Goal: Task Accomplishment & Management: Manage account settings

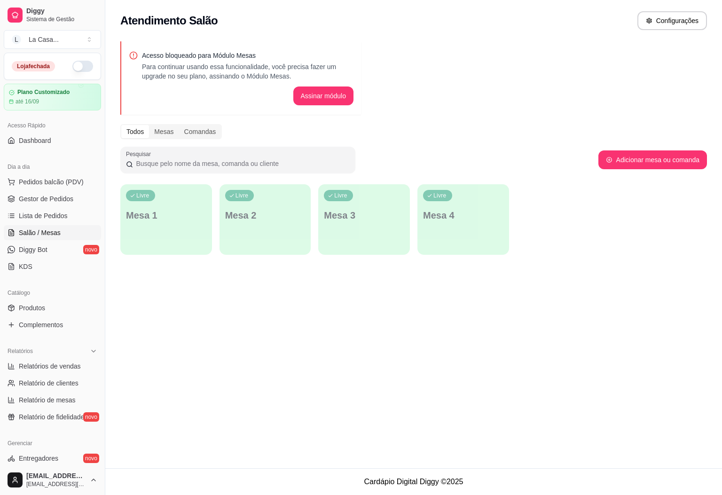
click at [55, 230] on span "Salão / Mesas" at bounding box center [40, 232] width 42 height 9
click at [62, 209] on link "Lista de Pedidos" at bounding box center [52, 215] width 97 height 15
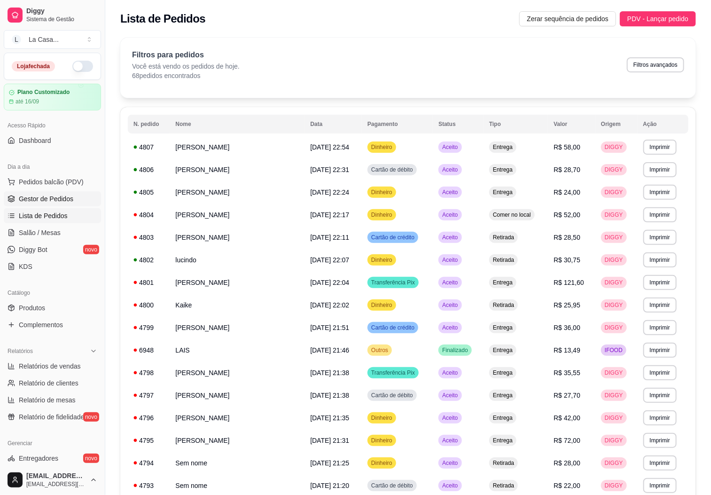
click at [66, 202] on span "Gestor de Pedidos" at bounding box center [46, 198] width 55 height 9
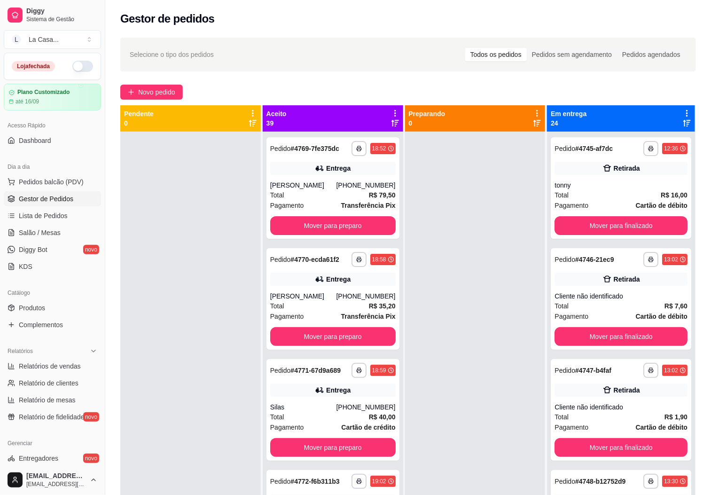
click at [394, 110] on icon at bounding box center [395, 113] width 2 height 7
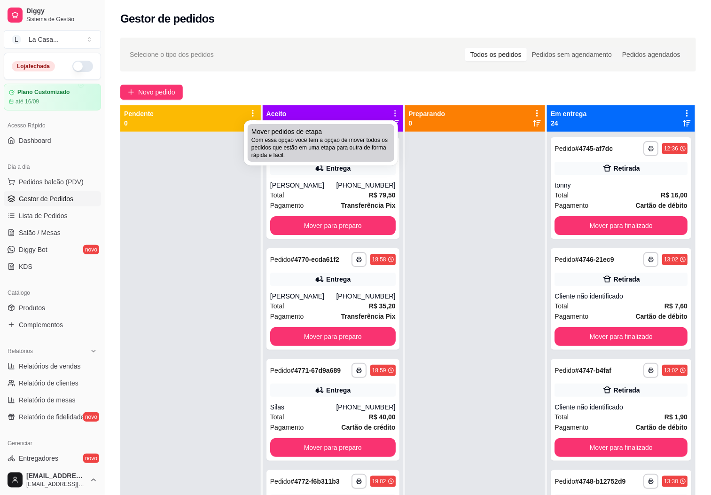
click at [384, 131] on div "Mover pedidos de etapa Com essa opção você tem a opção de mover todos os pedido…" at bounding box center [320, 143] width 139 height 32
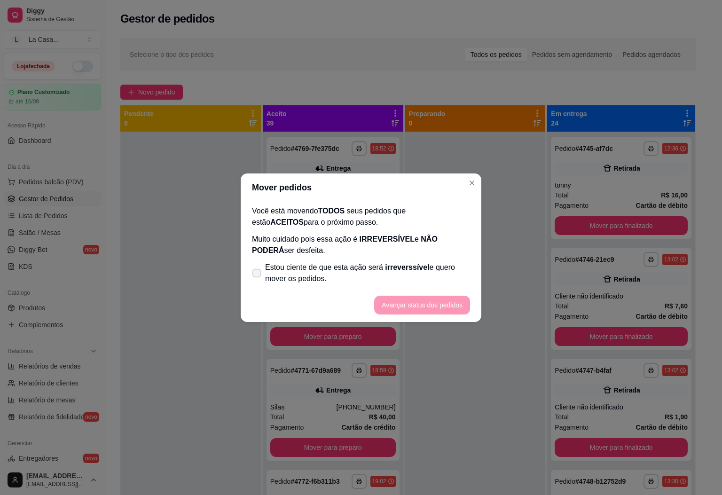
click at [260, 275] on span at bounding box center [256, 272] width 9 height 9
click at [257, 275] on input "Estou ciente de que esta ação será irreverssível e quero mover os pedidos." at bounding box center [254, 277] width 6 height 6
checkbox input "true"
click at [399, 309] on button "Avançar status dos pedidos" at bounding box center [421, 305] width 93 height 18
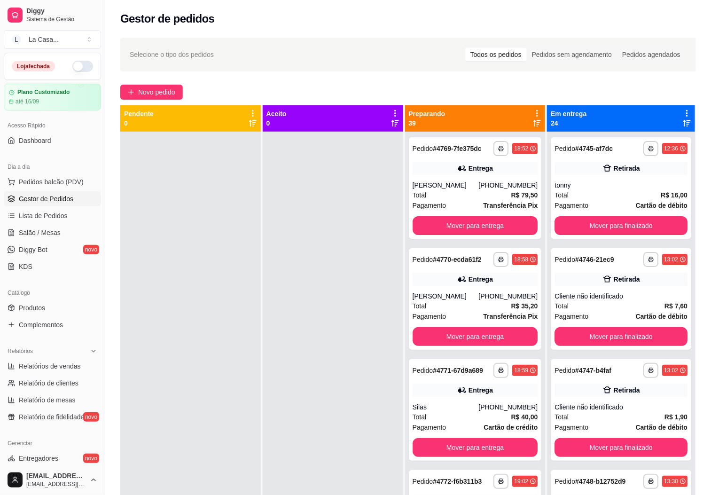
click at [537, 110] on icon at bounding box center [538, 113] width 2 height 7
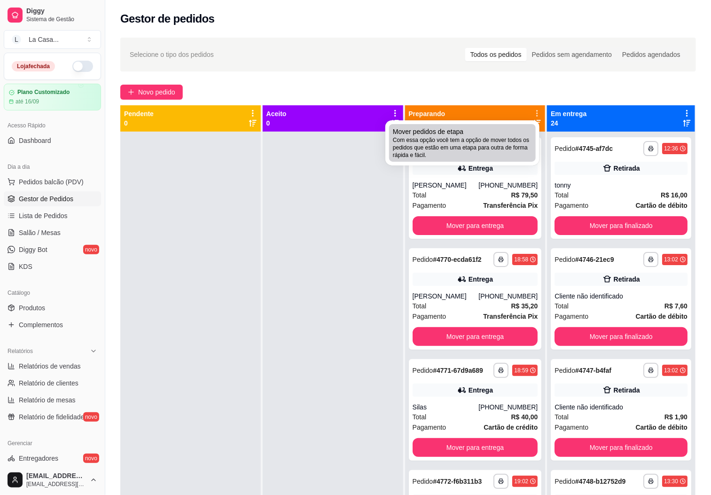
click at [504, 144] on span "Com essa opção você tem a opção de mover todos os pedidos que estão em uma etap…" at bounding box center [462, 147] width 139 height 23
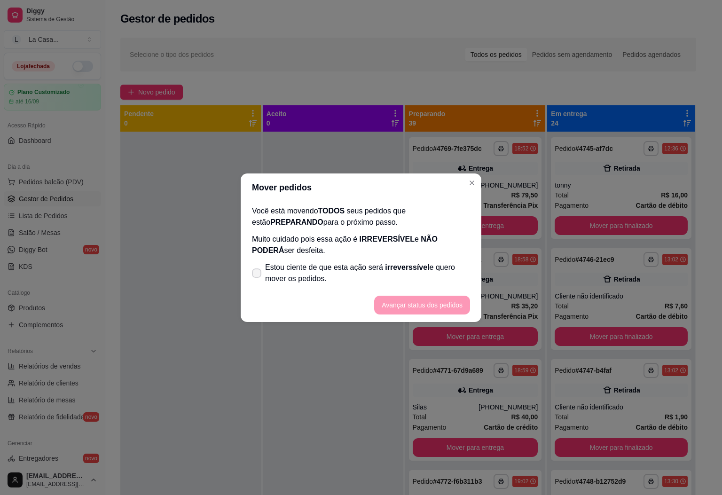
click at [257, 275] on icon at bounding box center [257, 273] width 8 height 6
click at [257, 275] on input "Estou ciente de que esta ação será irreverssível e quero mover os pedidos." at bounding box center [254, 277] width 6 height 6
checkbox input "true"
click at [412, 301] on button "Avançar status dos pedidos" at bounding box center [422, 305] width 96 height 19
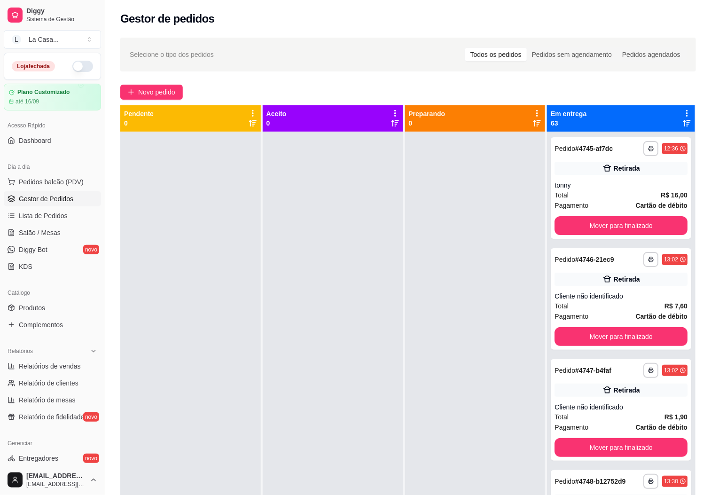
click at [678, 108] on div "Em entrega 63" at bounding box center [621, 118] width 148 height 26
click at [671, 112] on div "Em entrega 63" at bounding box center [621, 118] width 140 height 19
click at [683, 117] on icon at bounding box center [687, 113] width 8 height 8
click at [670, 117] on div "Em entrega 63" at bounding box center [621, 118] width 140 height 19
click at [683, 113] on icon at bounding box center [687, 113] width 8 height 8
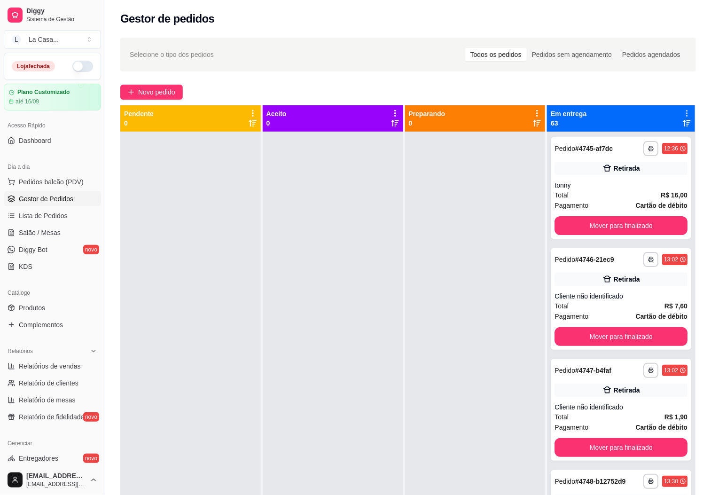
click at [635, 140] on span "Com essa opção você tem a opção de mover todos os pedidos que estão em uma etap…" at bounding box center [619, 142] width 111 height 18
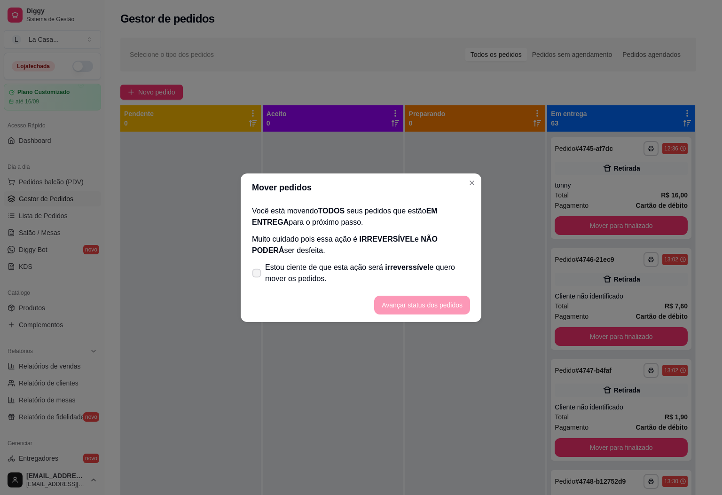
click at [260, 274] on span at bounding box center [256, 272] width 9 height 9
click at [257, 274] on input "Estou ciente de que esta ação será irreverssível e quero mover os pedidos." at bounding box center [254, 277] width 6 height 6
checkbox input "true"
click at [371, 296] on footer "Avançar status dos pedidos" at bounding box center [361, 305] width 241 height 34
click at [395, 312] on button "Avançar status dos pedidos" at bounding box center [421, 305] width 93 height 18
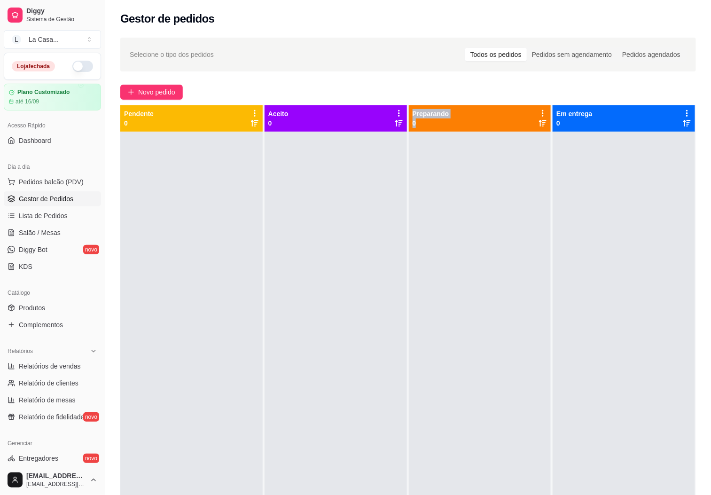
drag, startPoint x: 395, startPoint y: 312, endPoint x: 443, endPoint y: 295, distance: 50.7
click at [443, 295] on div "Pendente 0 Aceito 0 Preparando 0 Em entrega 0" at bounding box center [408, 352] width 576 height 495
click at [444, 295] on div at bounding box center [480, 379] width 142 height 495
click at [58, 363] on span "Relatórios de vendas" at bounding box center [50, 365] width 62 height 9
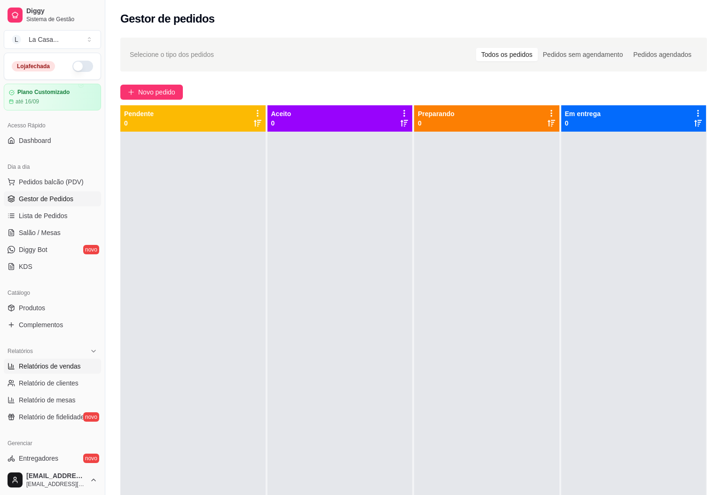
select select "ALL"
select select "0"
